Goal: Task Accomplishment & Management: Complete application form

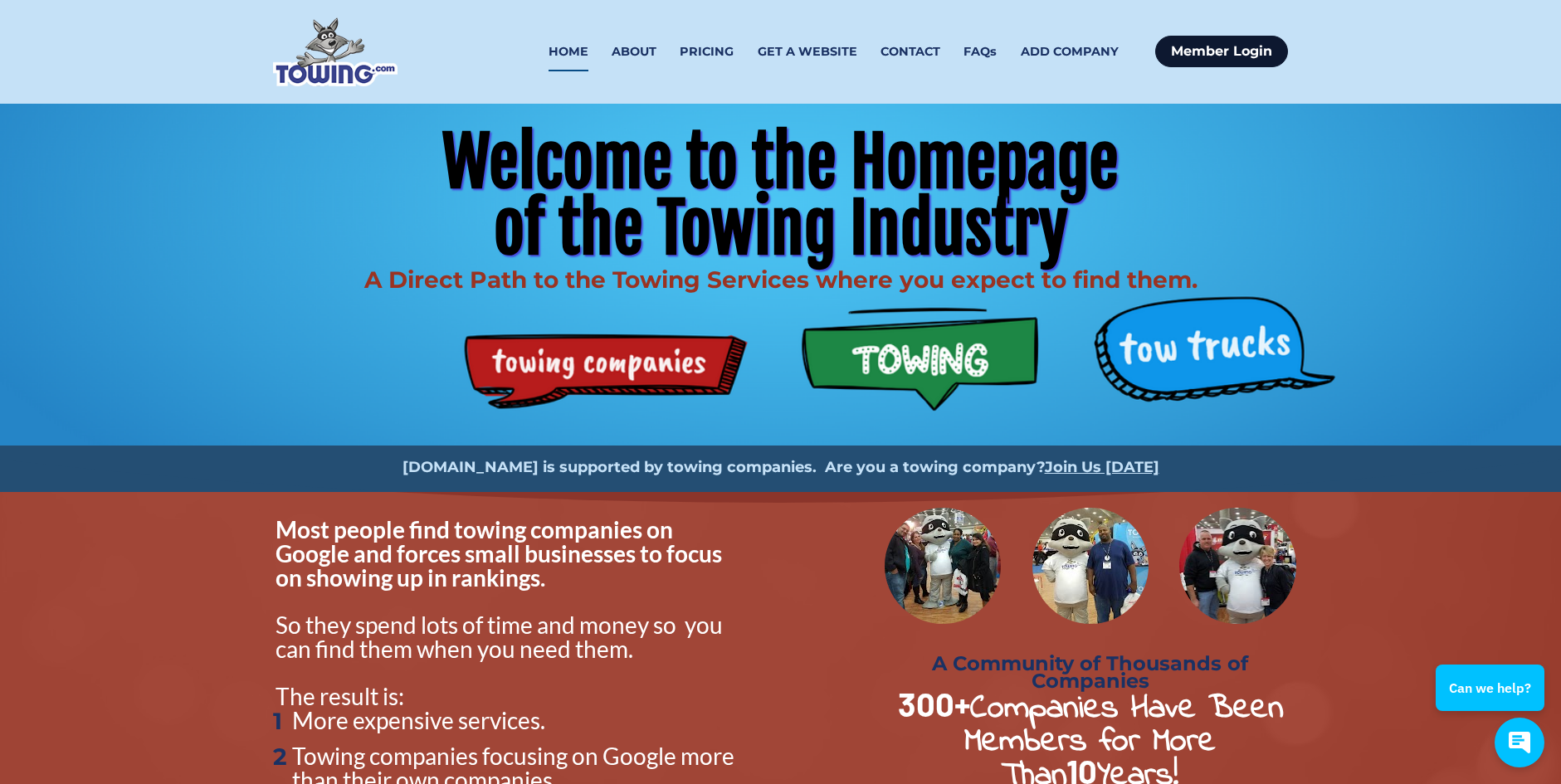
click at [1185, 47] on link "Member Login" at bounding box center [1221, 51] width 133 height 31
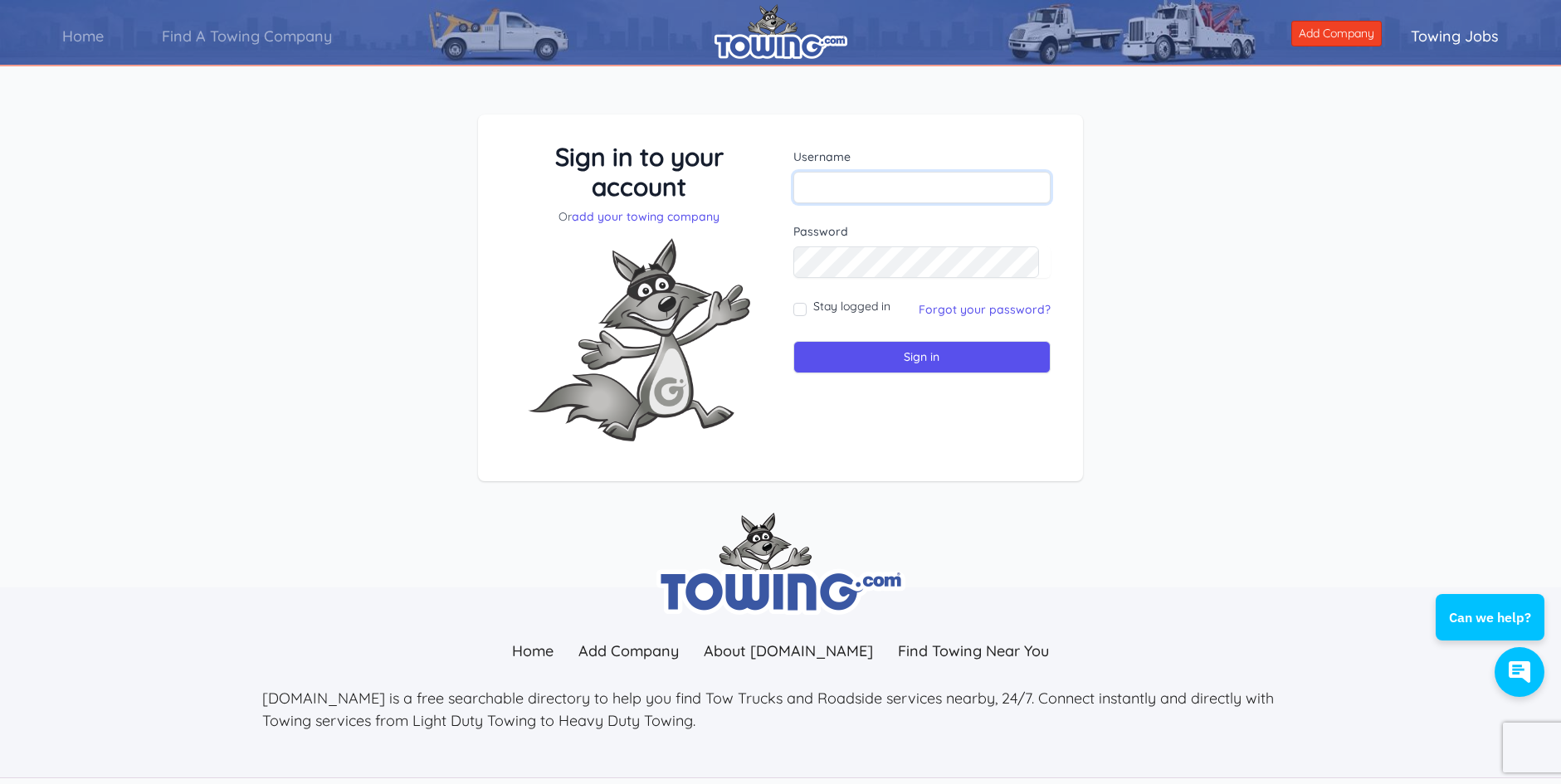
click at [866, 196] on input "text" at bounding box center [922, 186] width 258 height 31
click at [1184, 168] on div "Sign in to your account Or add your towing company Username Sign in" at bounding box center [780, 311] width 1561 height 472
click at [866, 183] on input "text" at bounding box center [922, 186] width 258 height 31
type input "[EMAIL_ADDRESS][DOMAIN_NAME]"
click at [793, 341] on input "Sign in" at bounding box center [922, 357] width 258 height 32
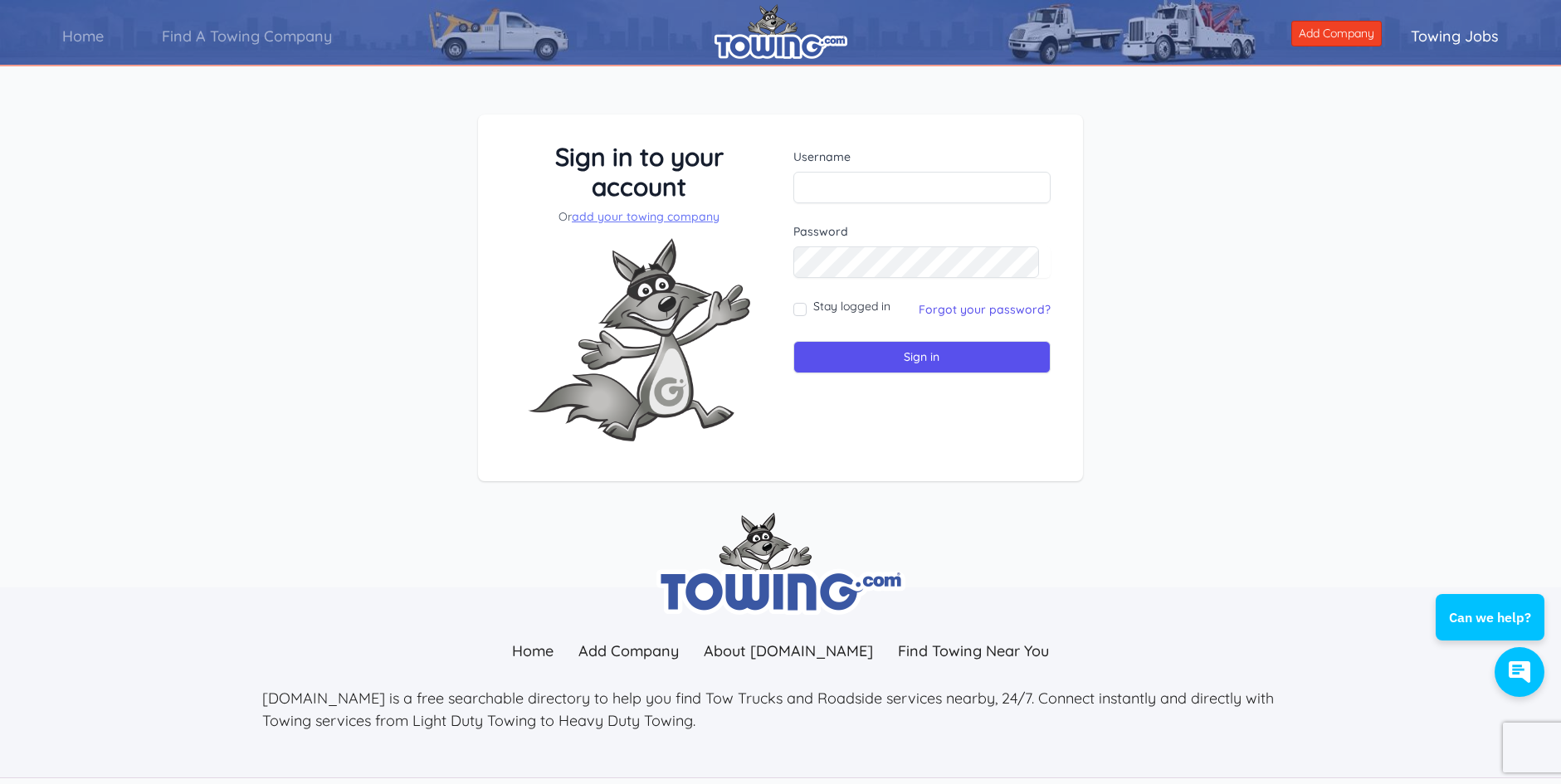
click at [675, 215] on link "add your towing company" at bounding box center [645, 216] width 148 height 15
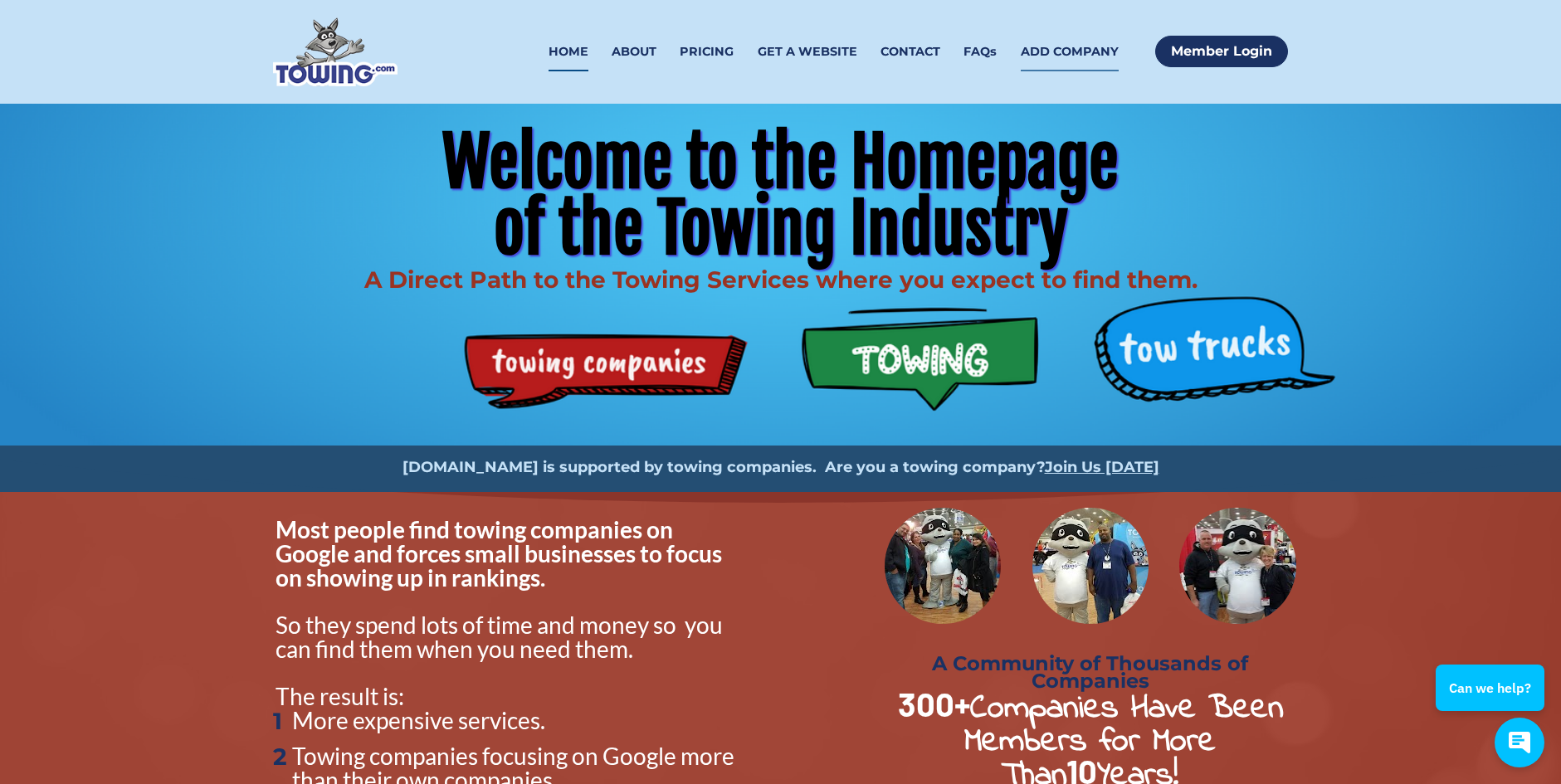
click at [1043, 54] on link "ADD COMPANY" at bounding box center [1070, 51] width 98 height 39
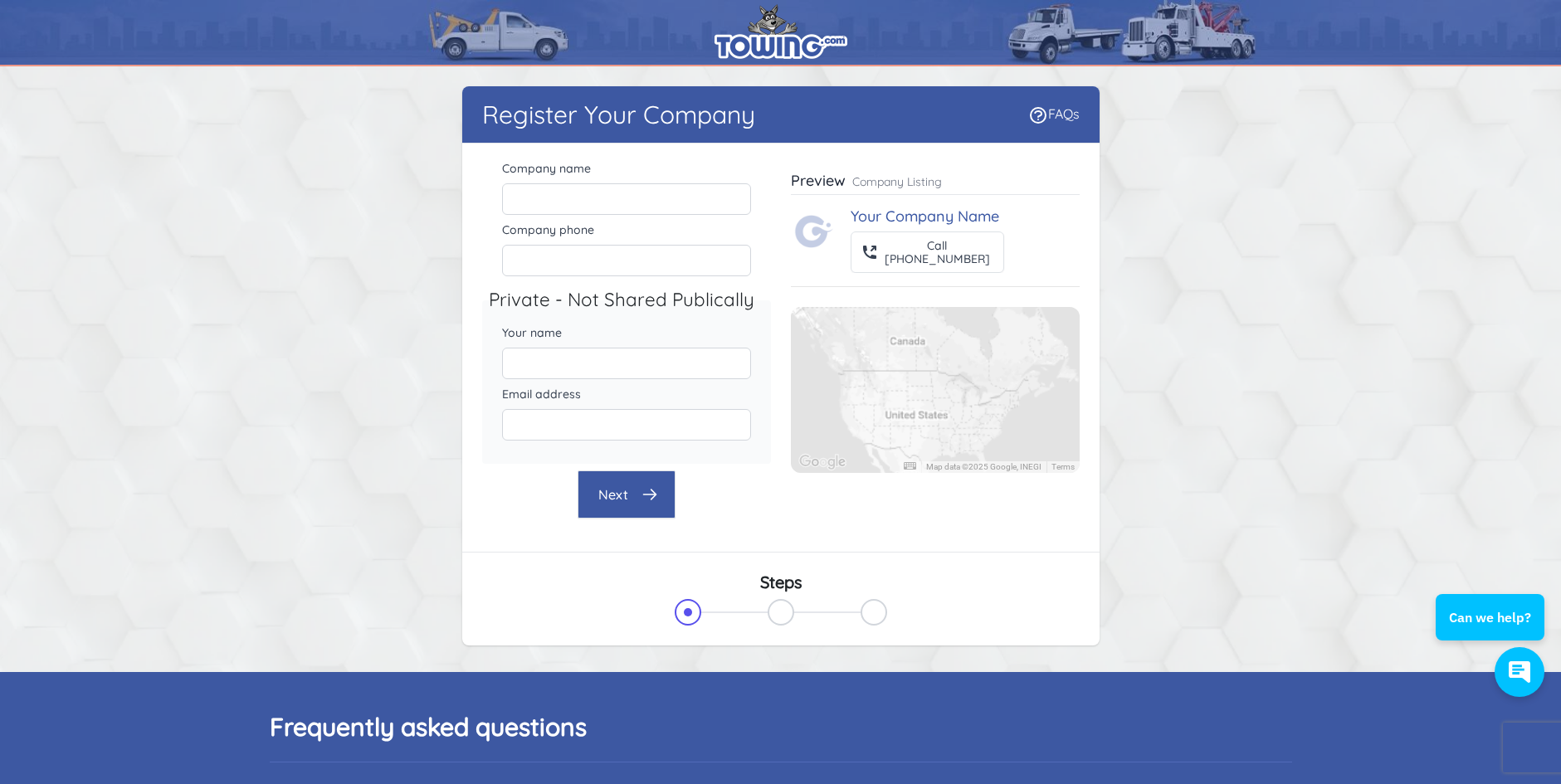
click at [960, 219] on span "Your Company Name" at bounding box center [925, 216] width 149 height 19
click at [1038, 199] on div "This link would take you to your customized profile." at bounding box center [925, 174] width 227 height 48
drag, startPoint x: 1030, startPoint y: 177, endPoint x: 1069, endPoint y: 166, distance: 40.5
click at [1058, 168] on body "Register Your Company FAQs There were errors with your submission" at bounding box center [780, 784] width 1561 height 1569
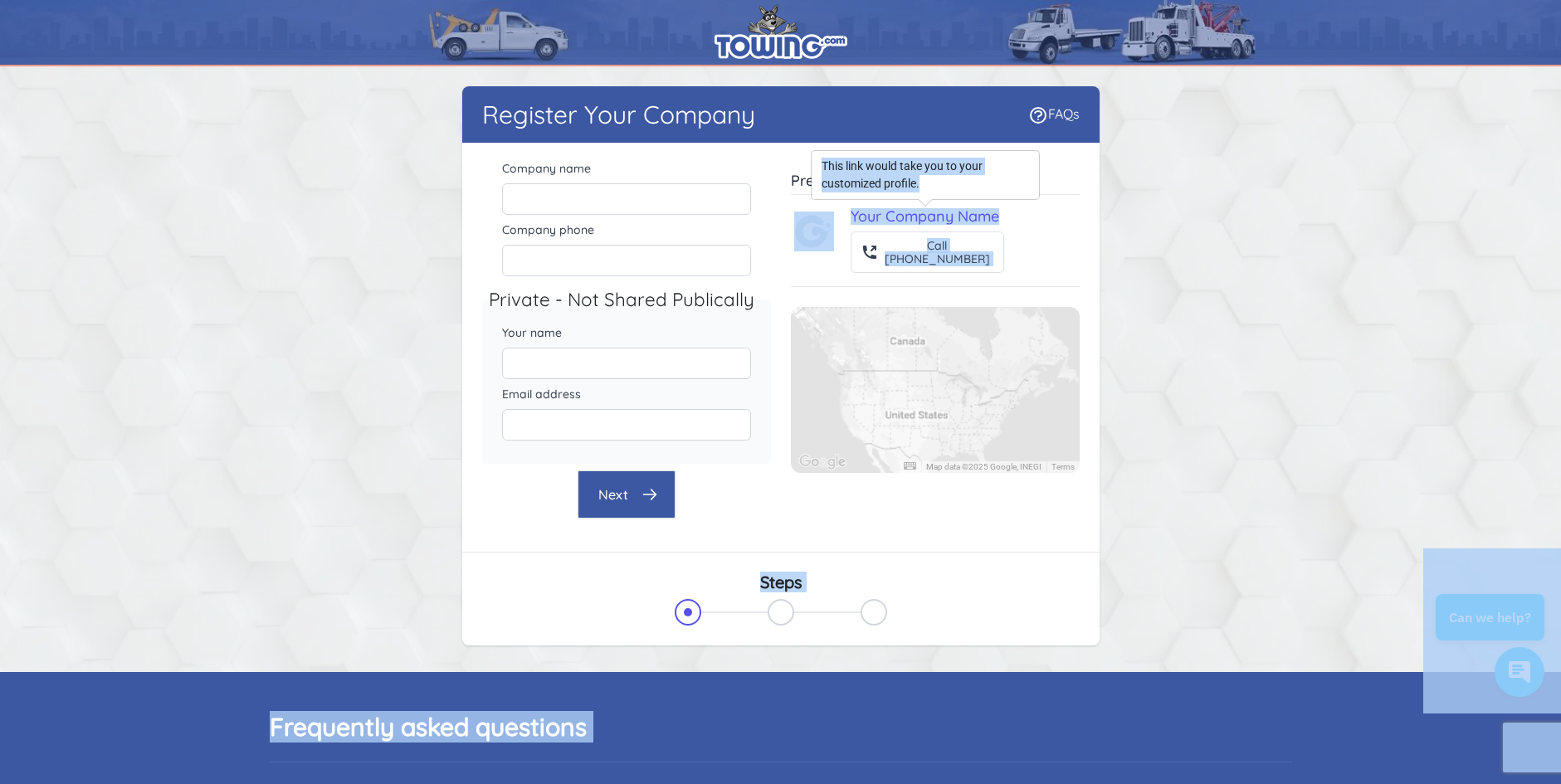
drag, startPoint x: 1069, startPoint y: 166, endPoint x: 1077, endPoint y: 164, distance: 8.2
click at [1077, 164] on div "Company name Company phone Private - Not Shared Publically Your name Email addr…" at bounding box center [780, 338] width 597 height 361
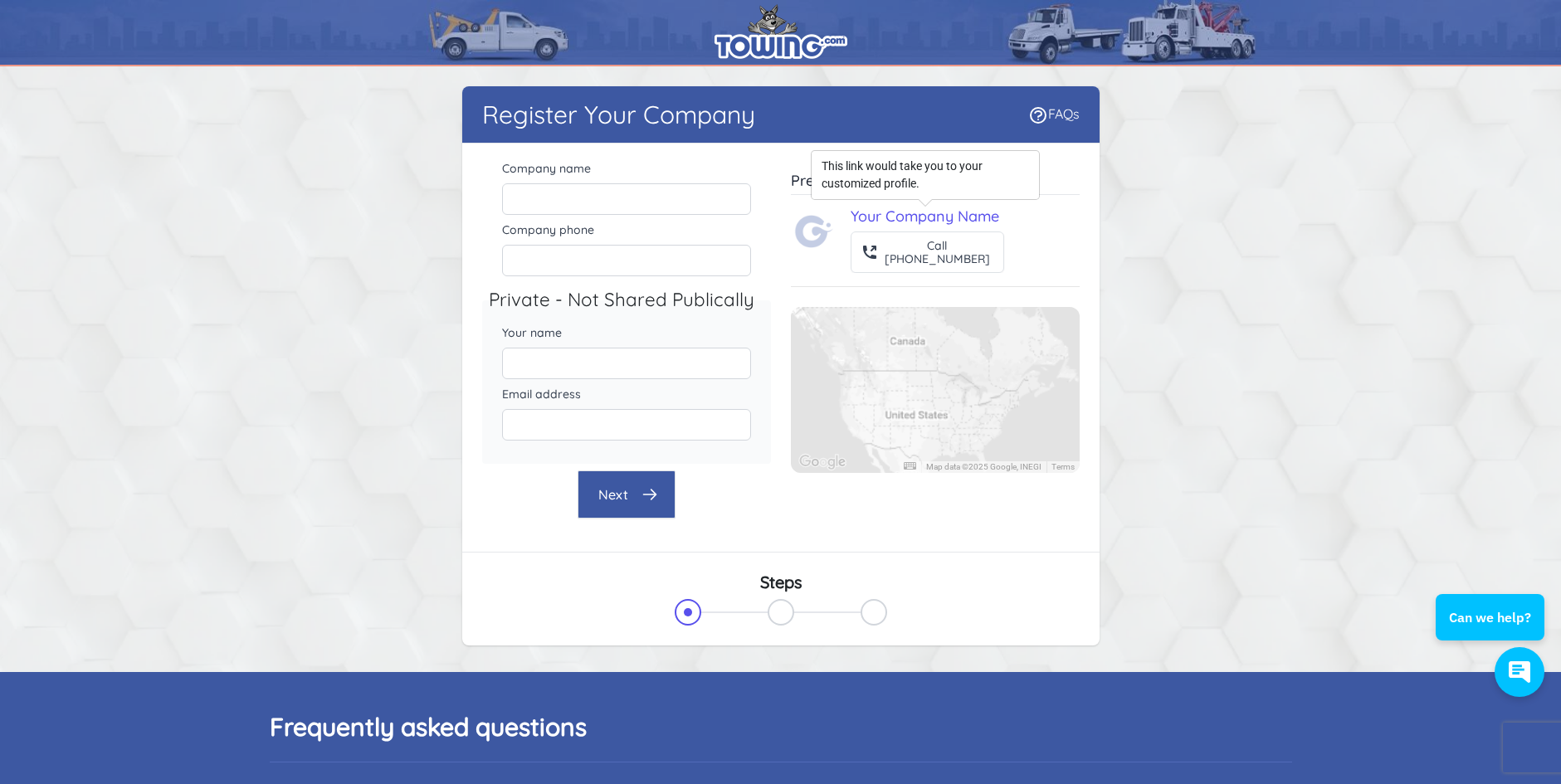
click at [1070, 168] on div "Company name Company phone Private - Not Shared Publically Your name Email addr…" at bounding box center [780, 338] width 597 height 361
click at [896, 184] on p "Company Listing" at bounding box center [896, 182] width 89 height 17
click at [576, 196] on input "Company name" at bounding box center [626, 199] width 249 height 31
type input "Hermitage Towing LLC"
type input "6164581319"
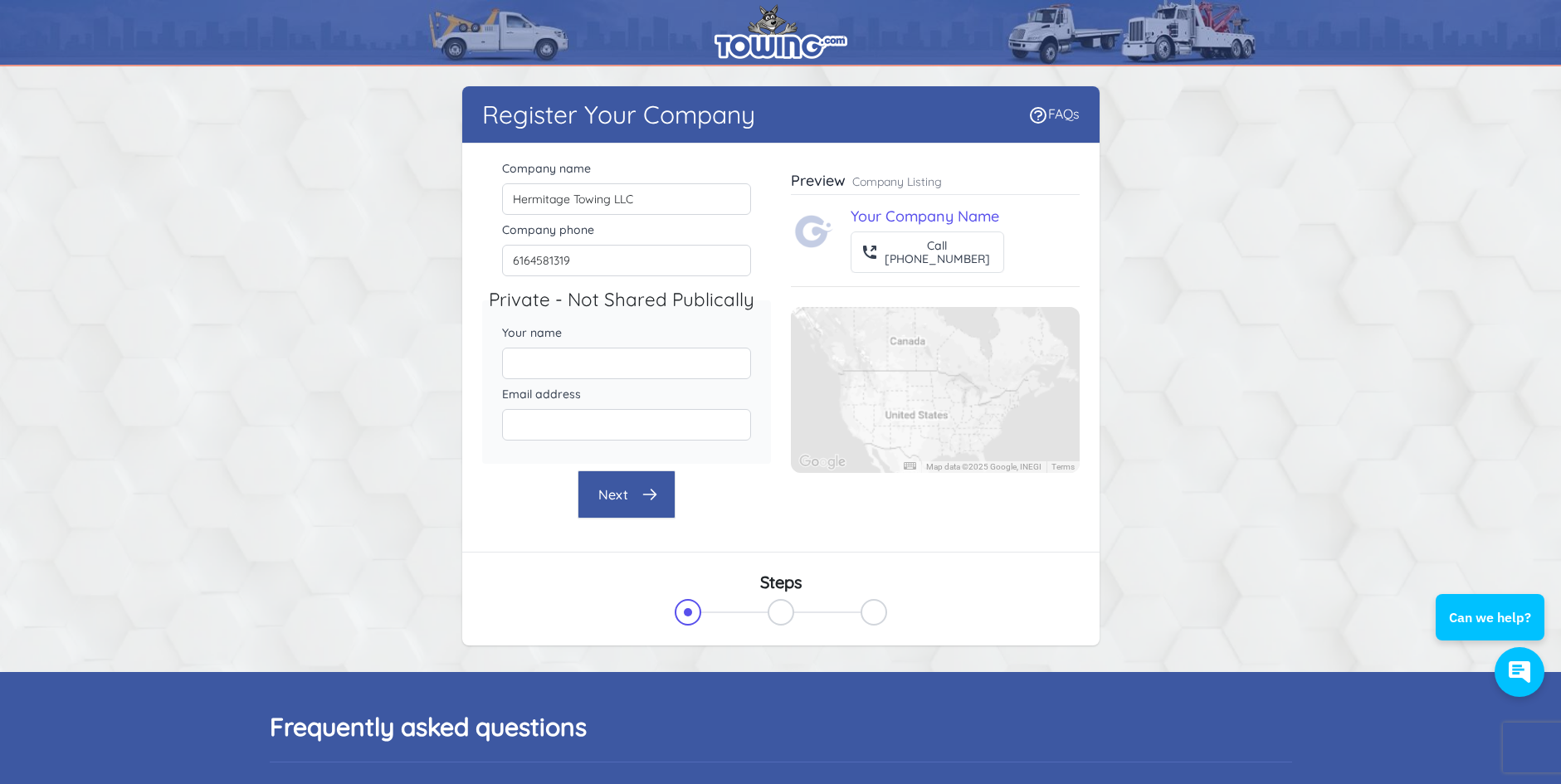
type input "Hermitage Towing"
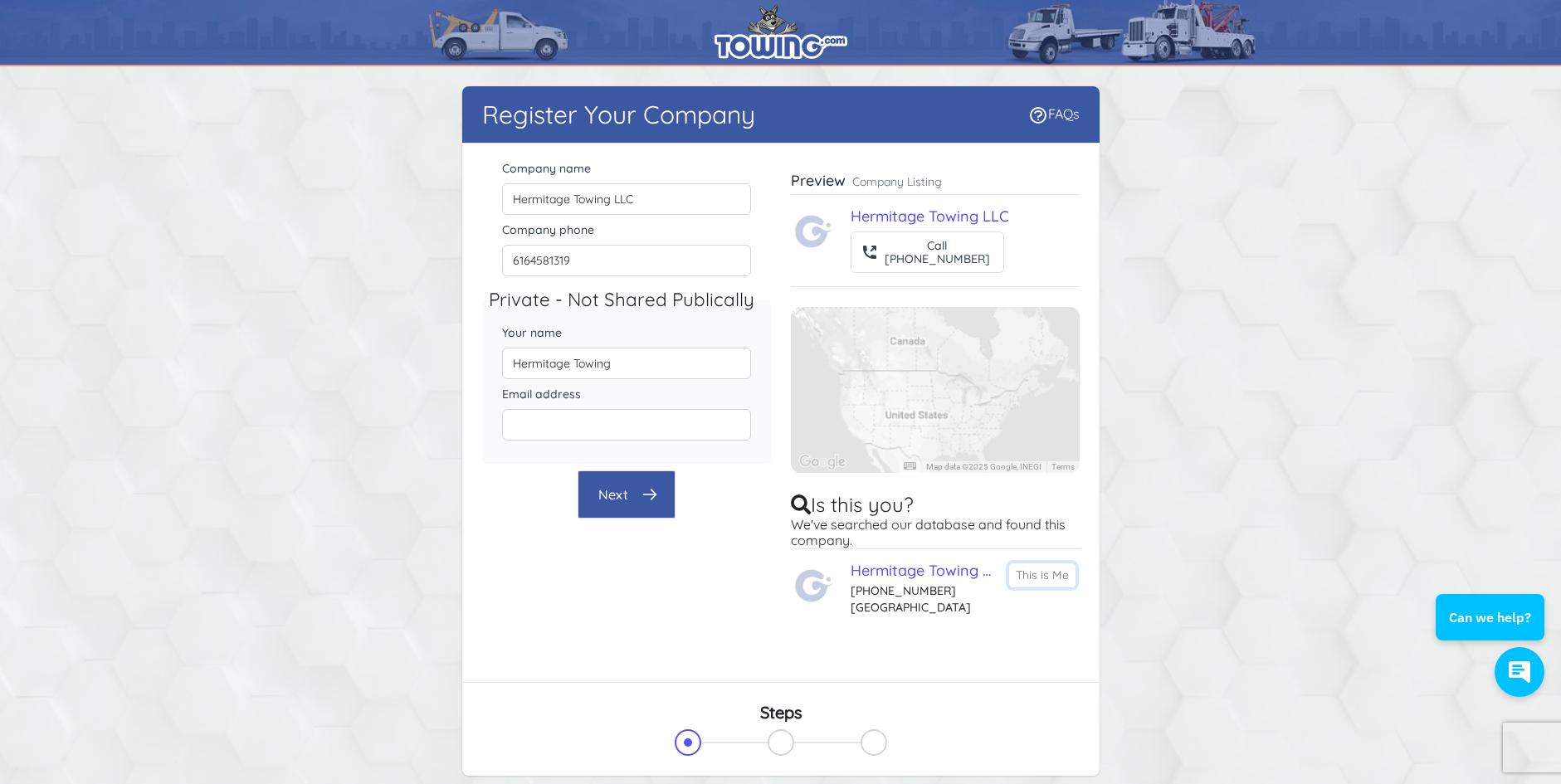
click at [1037, 574] on button "This is Me" at bounding box center [1042, 574] width 68 height 25
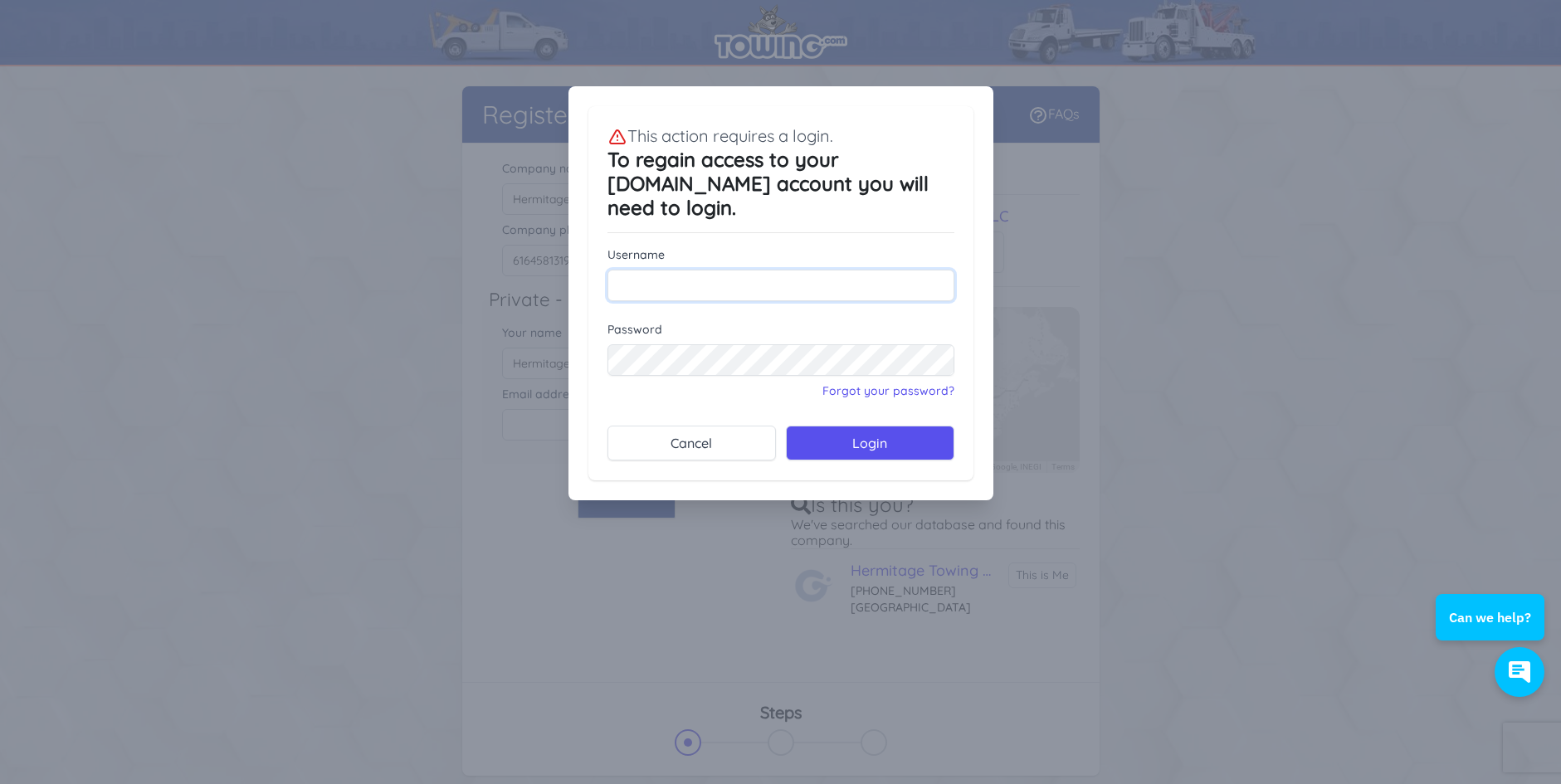
click at [682, 269] on input "text" at bounding box center [780, 284] width 346 height 31
type input "hat2013@outlook.com"
click at [861, 383] on link "Forgot your password?" at bounding box center [888, 391] width 132 height 15
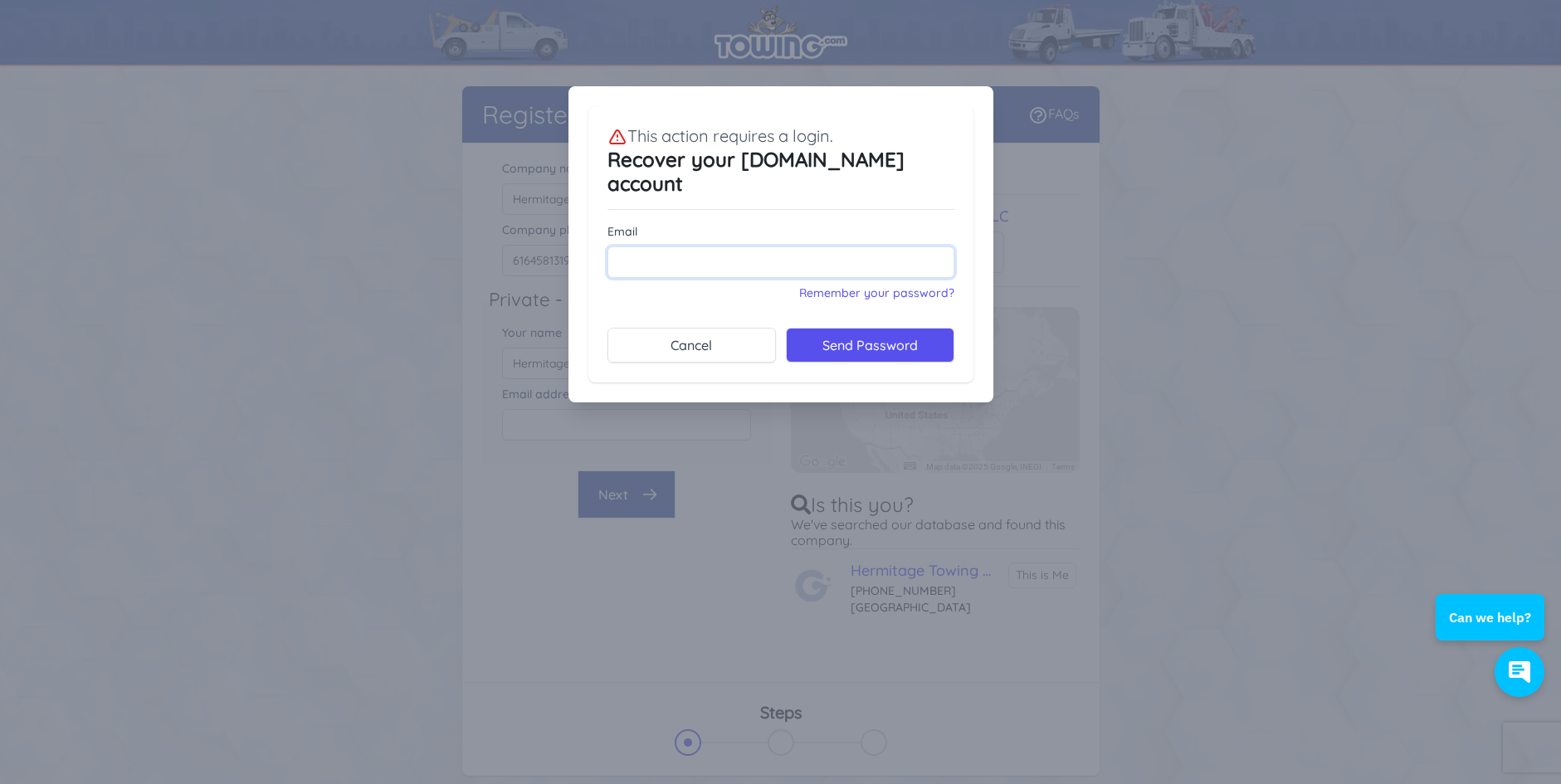
click at [712, 247] on input "Email" at bounding box center [780, 262] width 346 height 31
type input "hat2013@outlook.com"
click at [845, 328] on button "Send Password" at bounding box center [870, 344] width 169 height 35
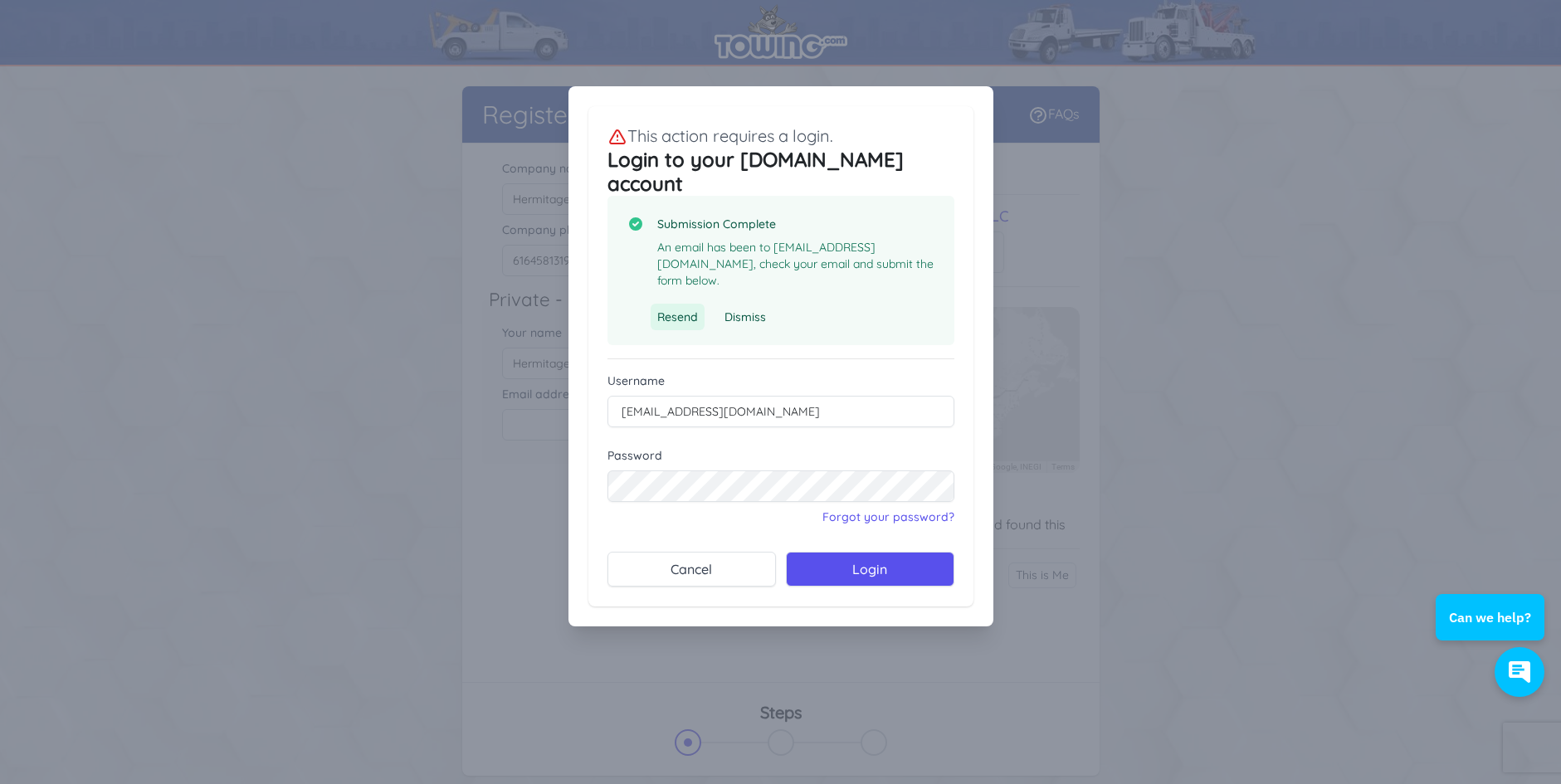
click at [675, 304] on button "Resend" at bounding box center [677, 317] width 54 height 26
click at [758, 395] on input "hat2013@outlook.com" at bounding box center [780, 410] width 346 height 31
type input "h"
type input "Hermitage"
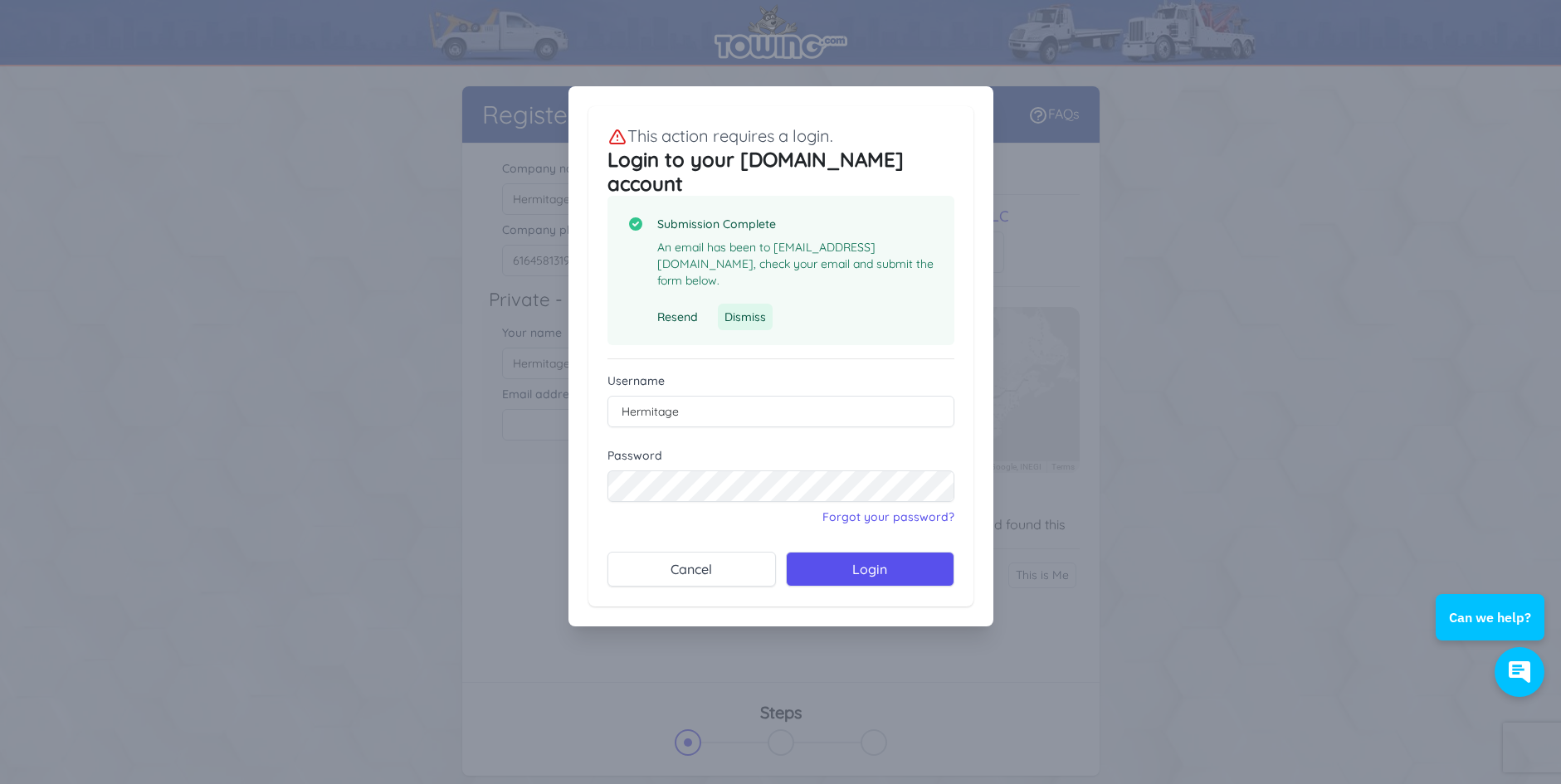
click at [732, 304] on button "Dismiss" at bounding box center [745, 317] width 55 height 26
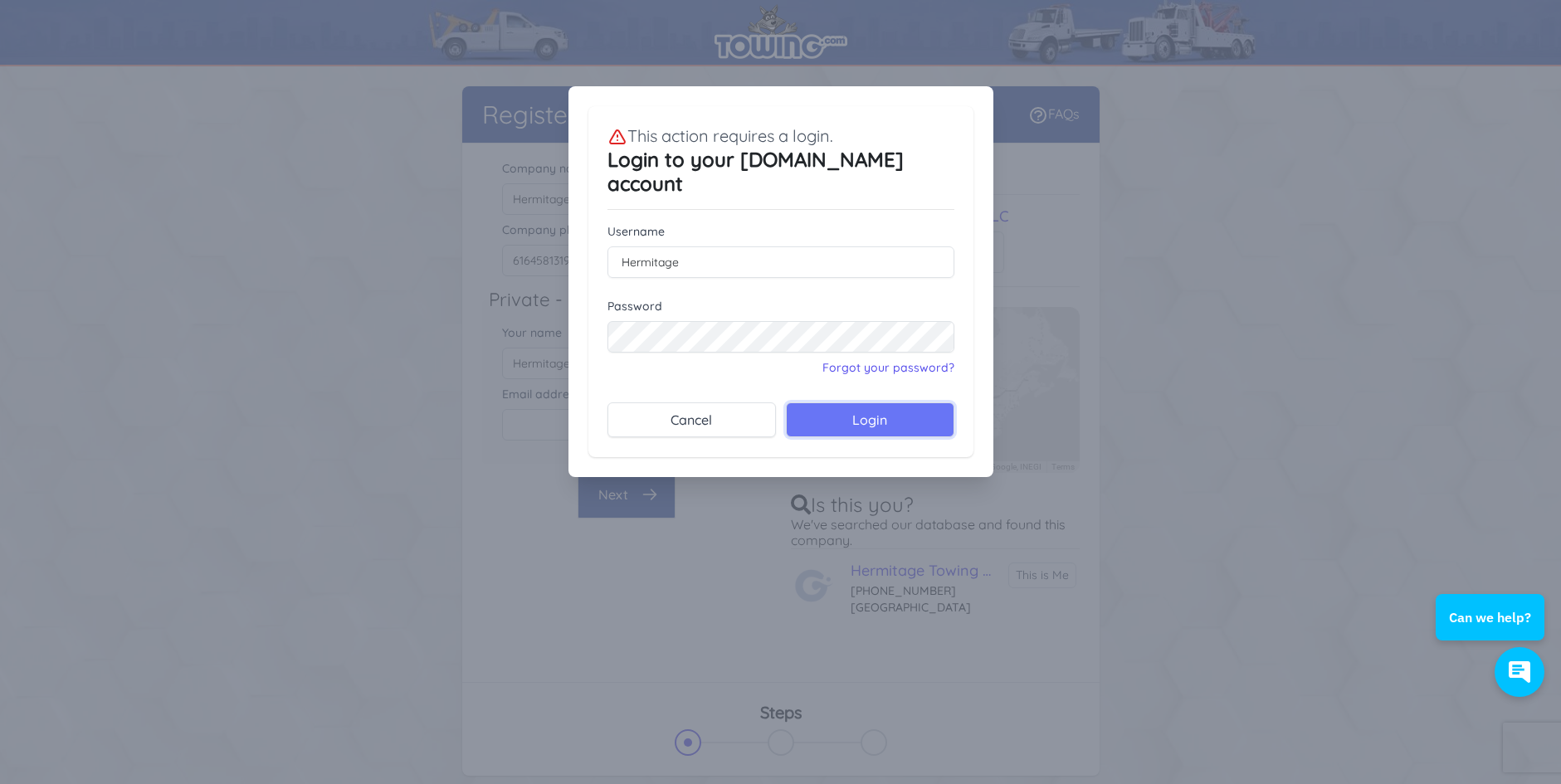
click at [846, 408] on button "Login" at bounding box center [870, 419] width 169 height 35
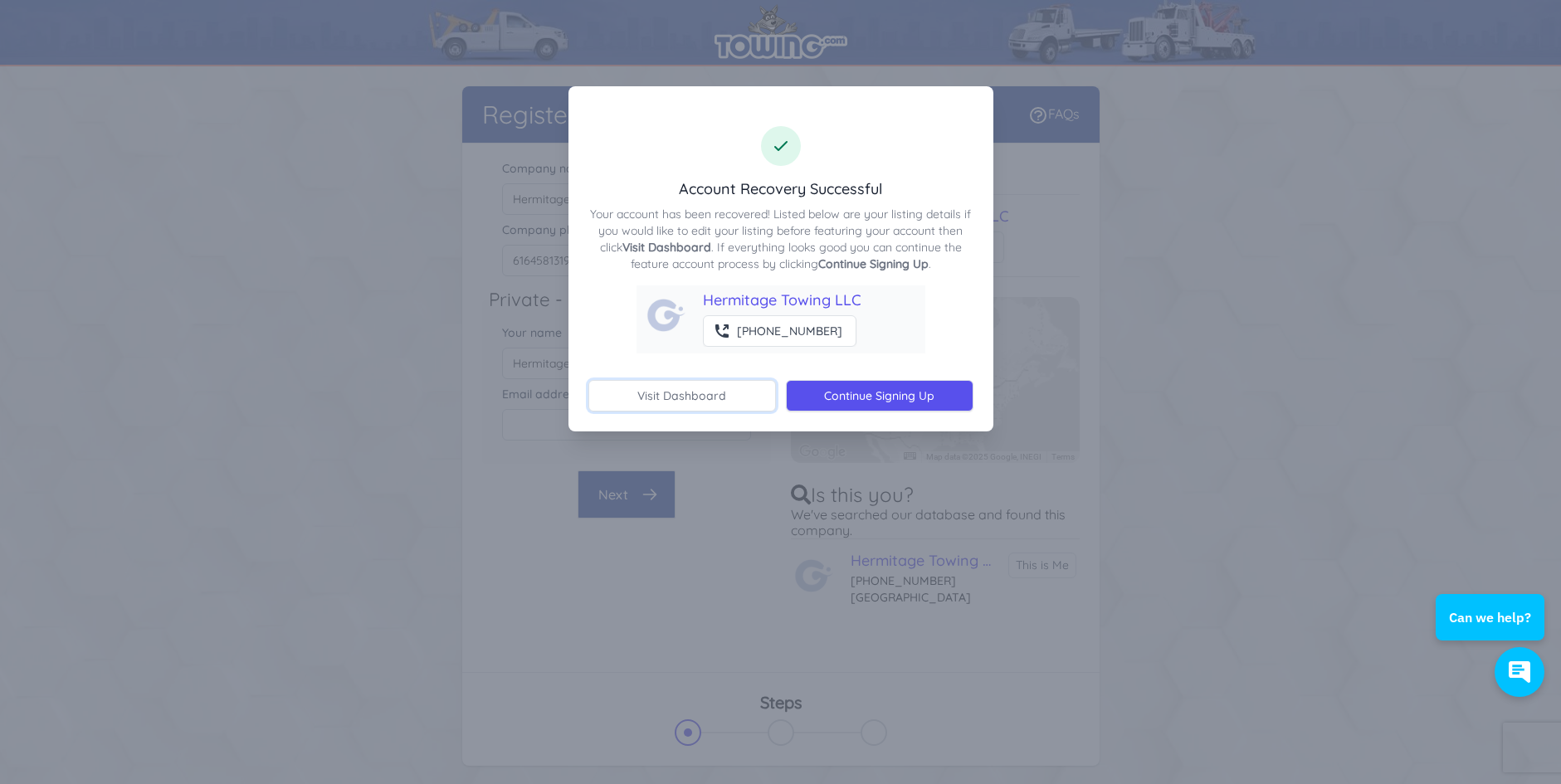
click at [718, 398] on link "Visit Dashboard" at bounding box center [682, 395] width 187 height 31
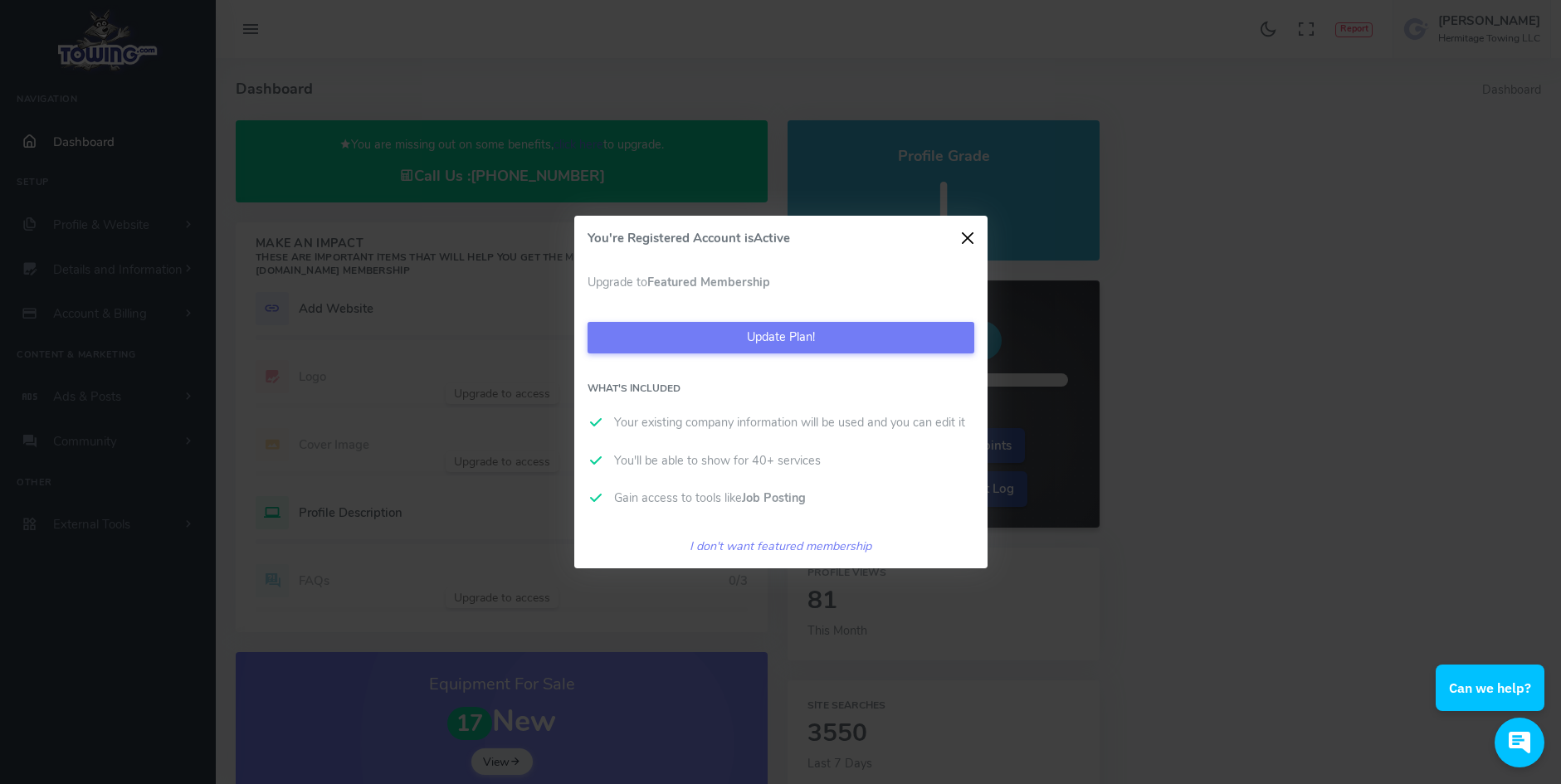
click at [962, 238] on button "Close" at bounding box center [967, 238] width 24 height 24
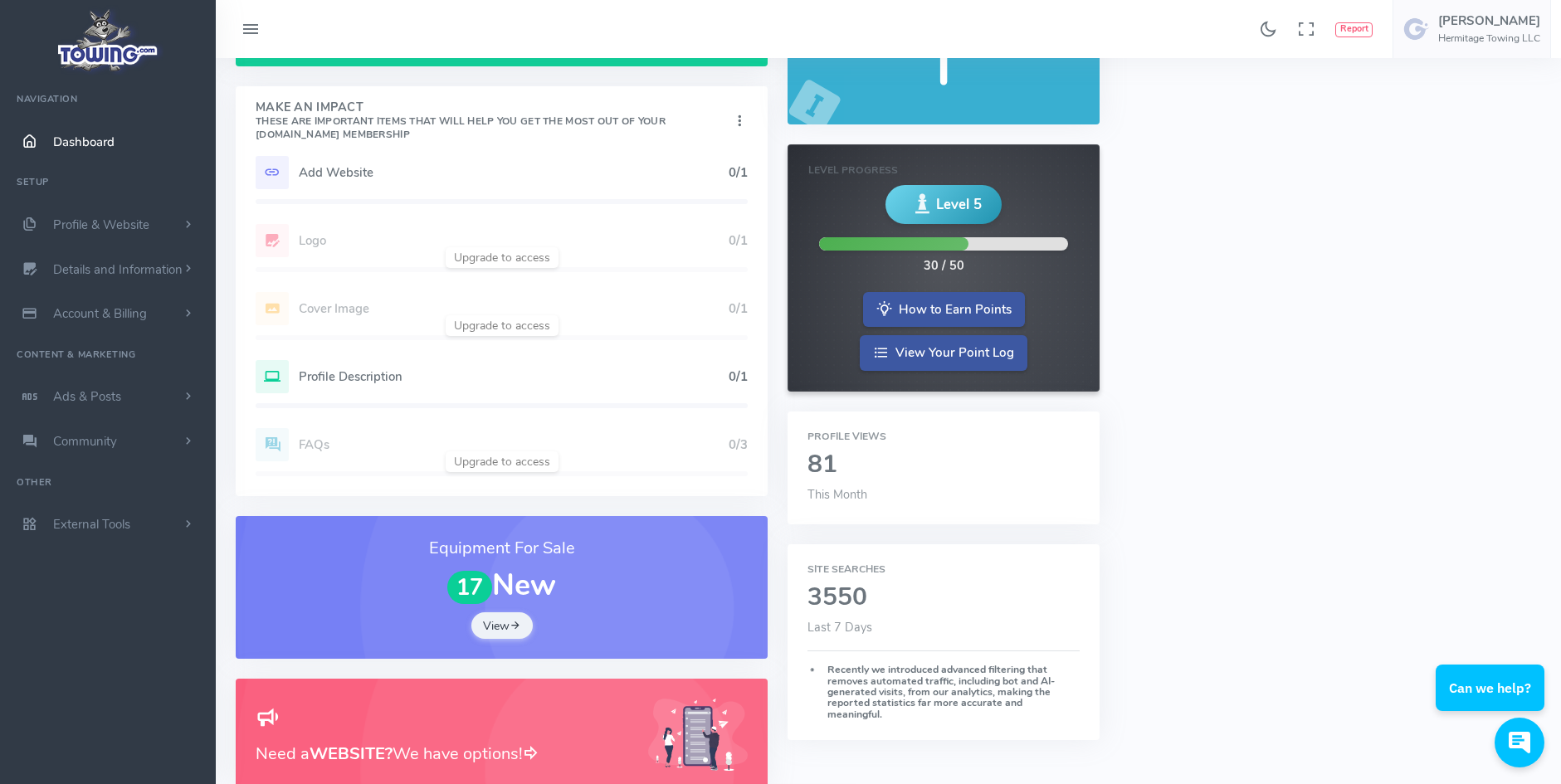
scroll to position [166, 0]
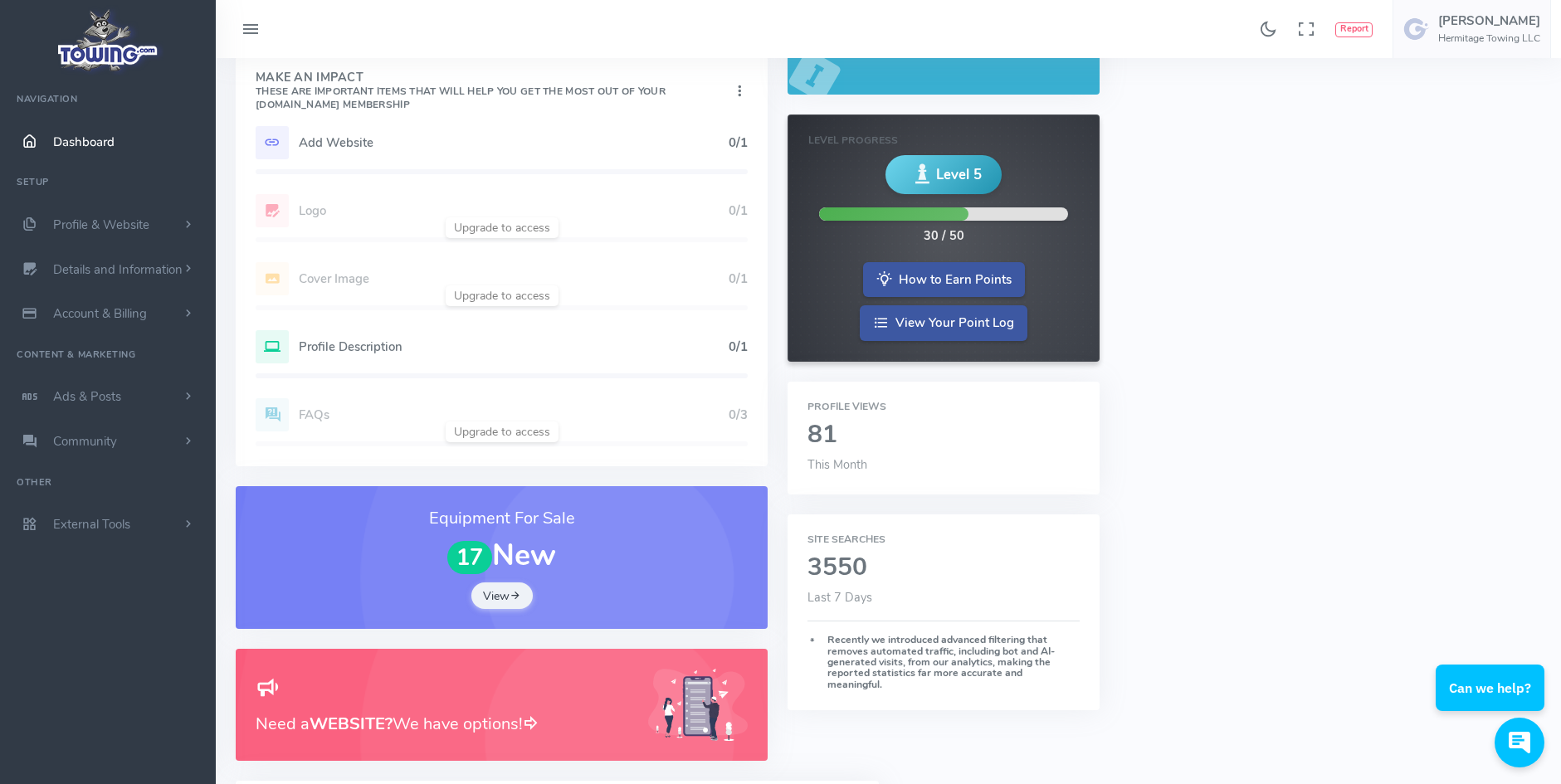
click at [546, 359] on div "Profile Description 0/1" at bounding box center [501, 346] width 492 height 33
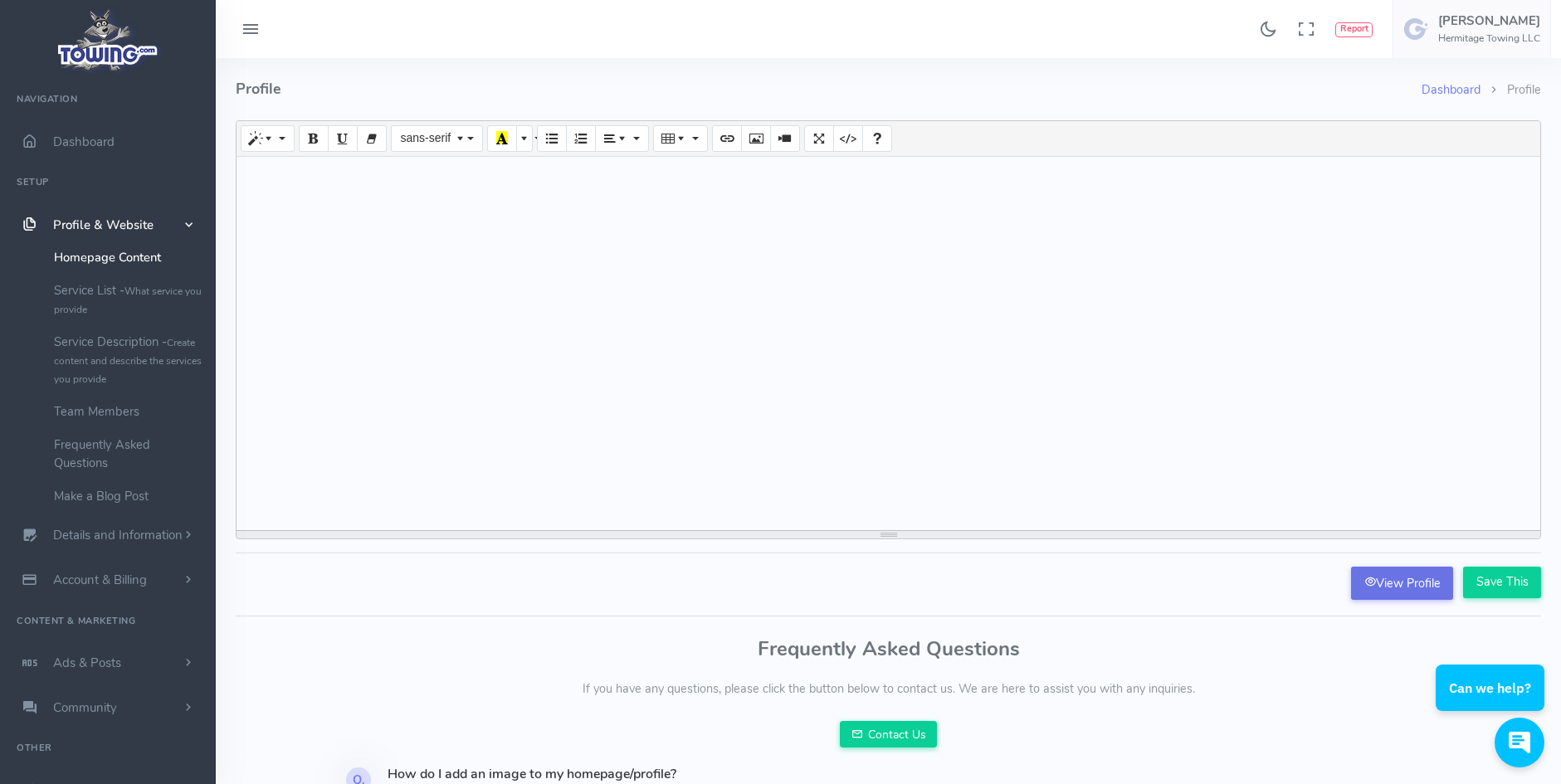
click at [1401, 588] on link "View Profile" at bounding box center [1402, 583] width 102 height 33
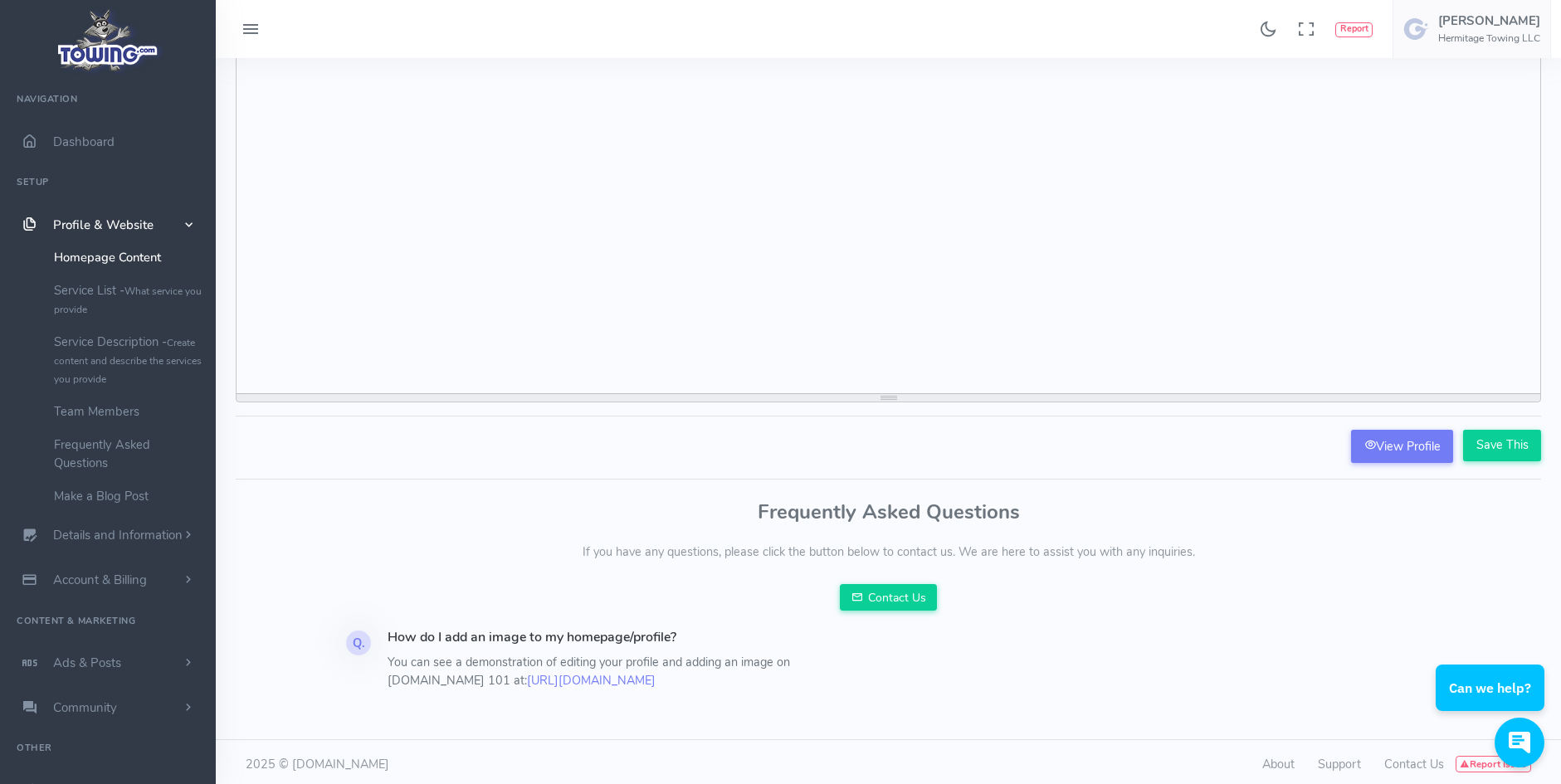
scroll to position [142, 0]
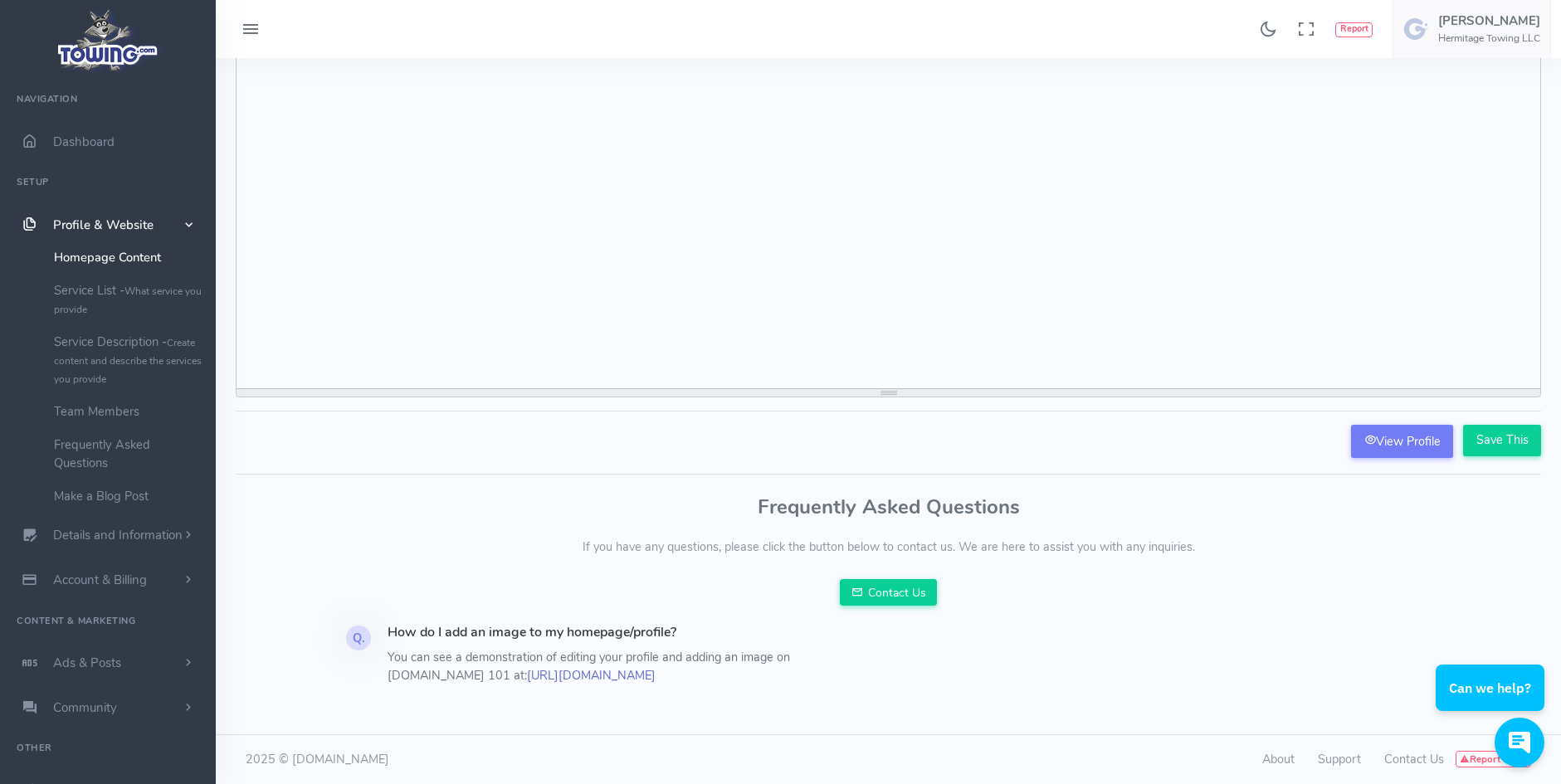
click at [527, 678] on link "https://info.towing.com/towing-101-customize-your-profile/" at bounding box center [591, 676] width 129 height 17
